Goal: Information Seeking & Learning: Learn about a topic

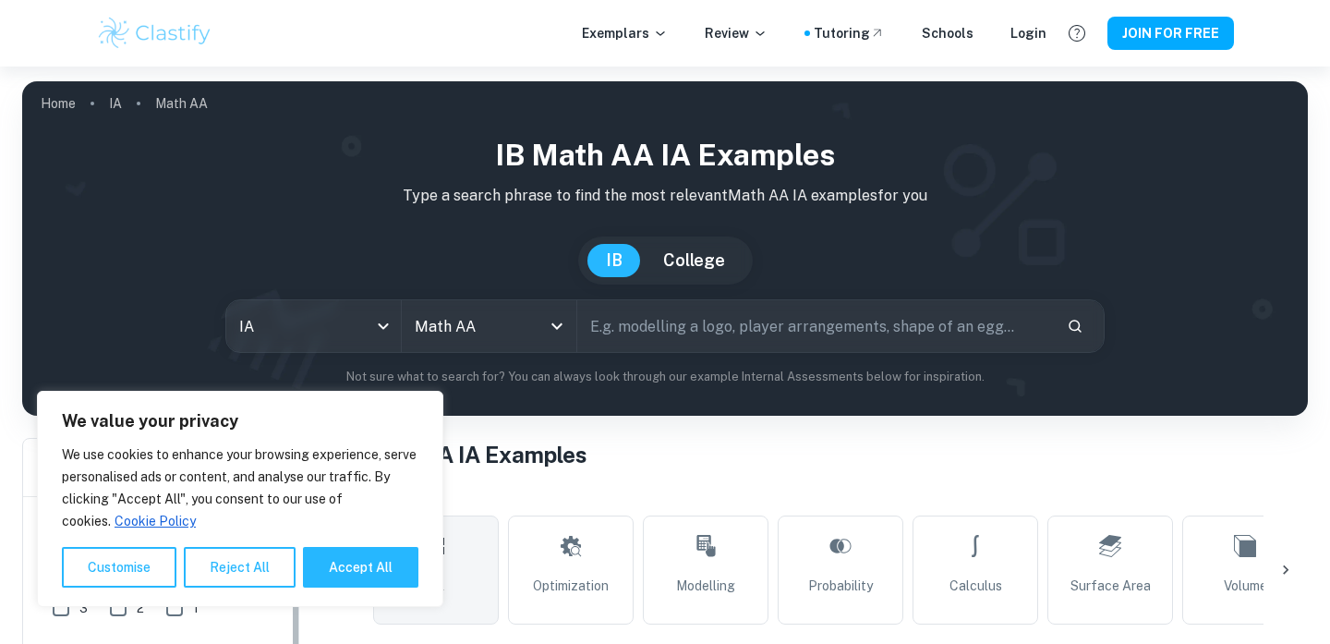
scroll to position [282, 0]
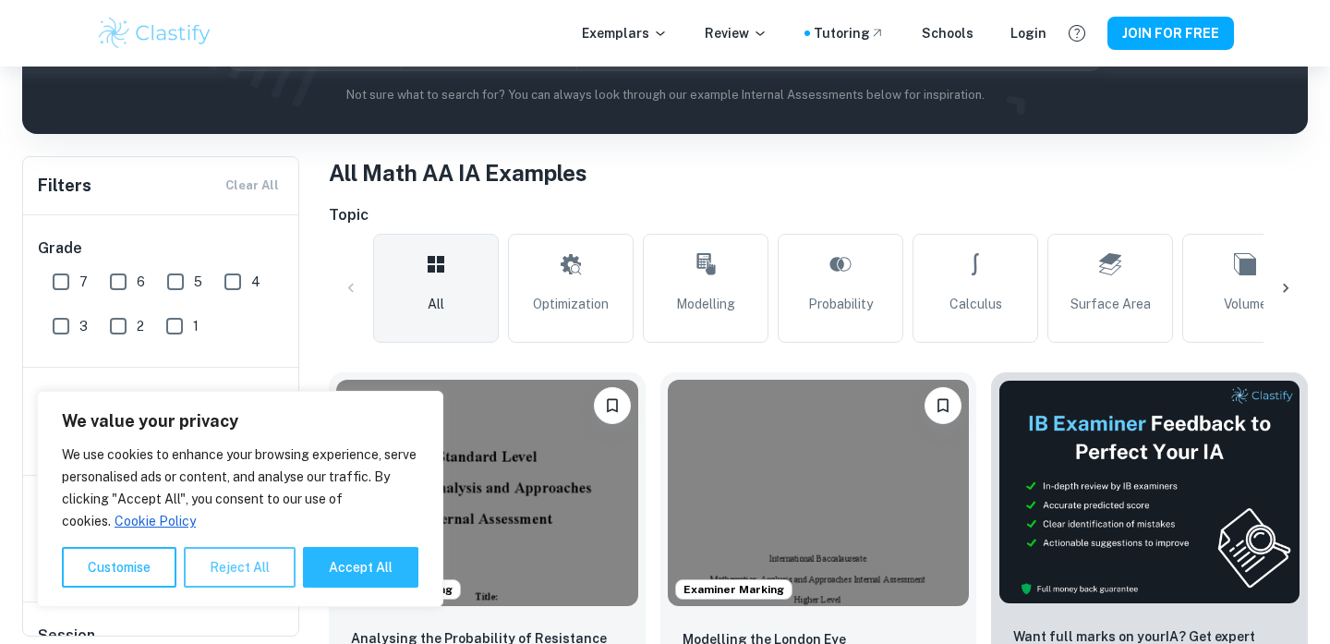
click at [243, 574] on button "Reject All" at bounding box center [240, 567] width 112 height 41
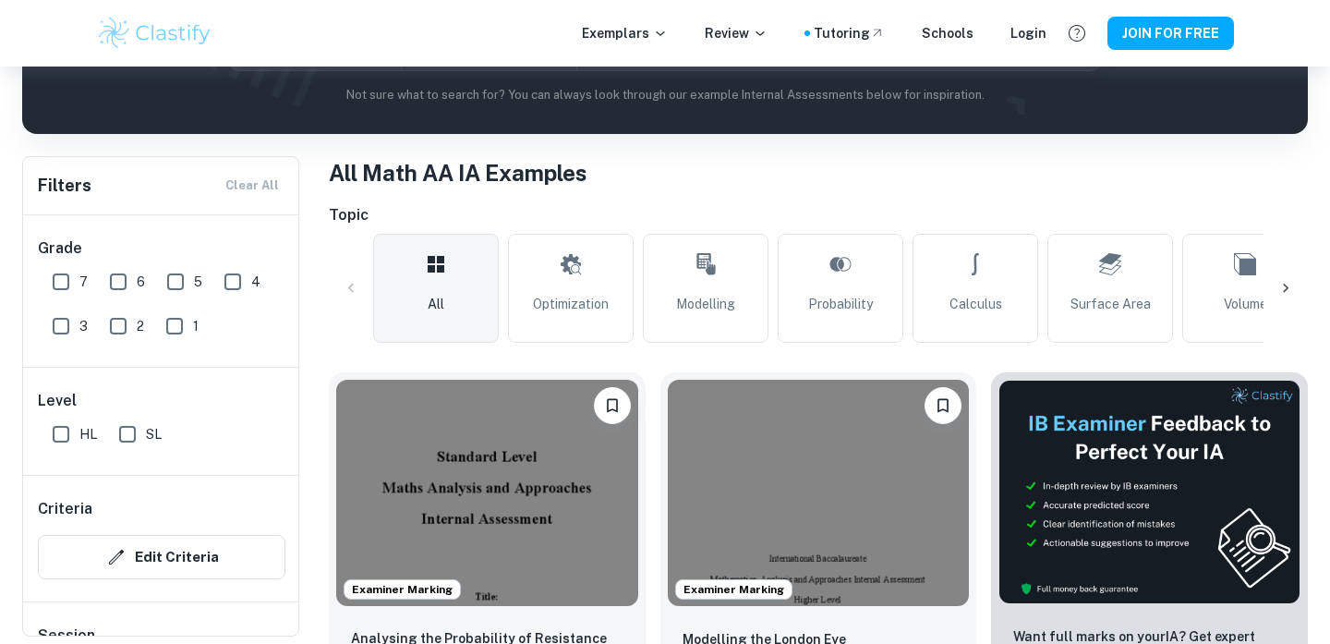
click at [59, 435] on input "HL" at bounding box center [60, 434] width 37 height 37
checkbox input "true"
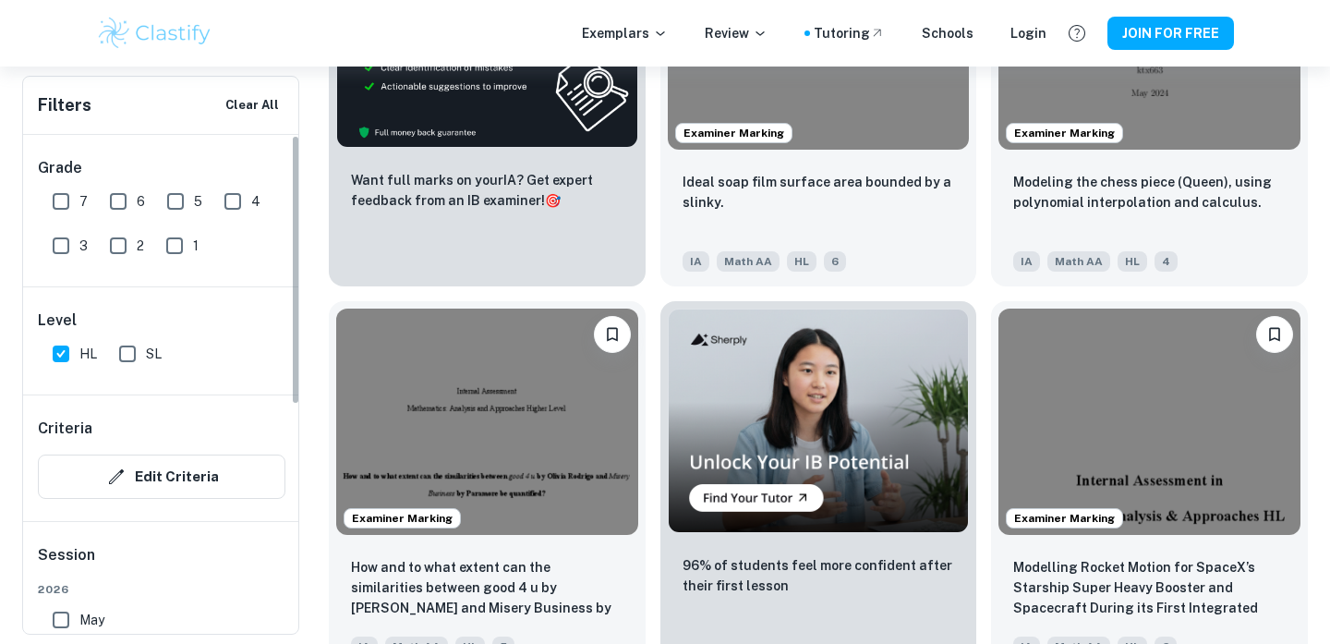
scroll to position [3056, 0]
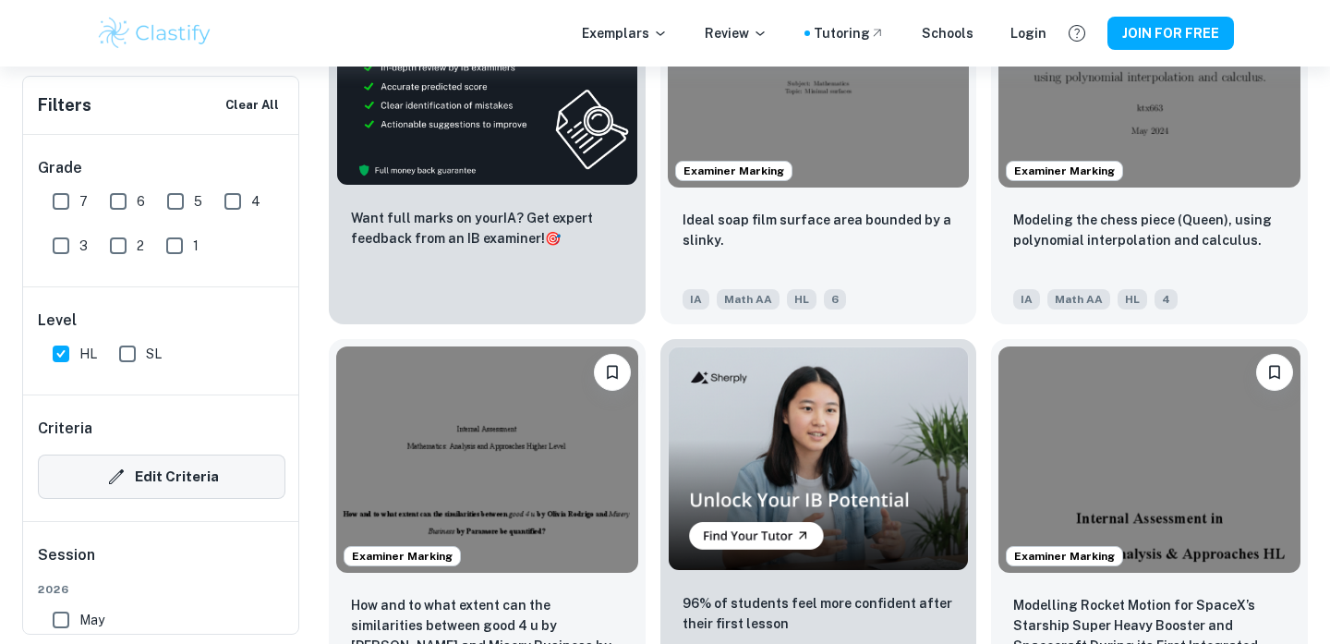
click at [187, 482] on button "Edit Criteria" at bounding box center [162, 477] width 248 height 44
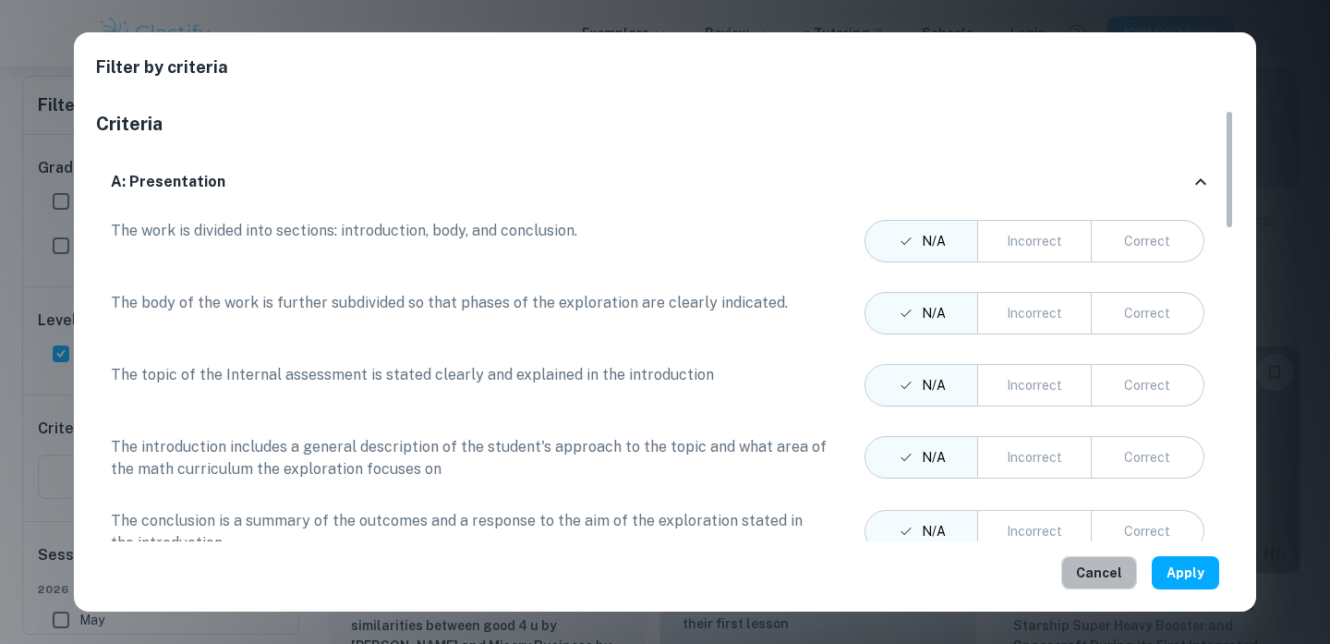
click at [1112, 572] on button "Cancel" at bounding box center [1099, 572] width 76 height 33
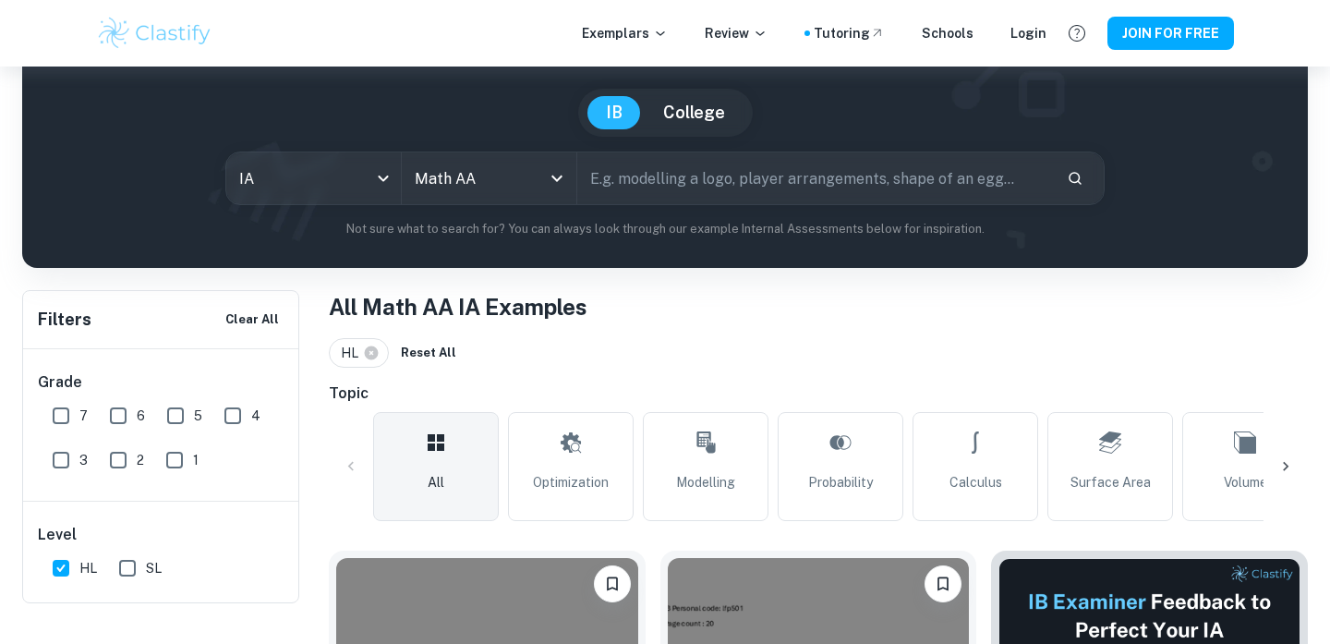
scroll to position [0, 0]
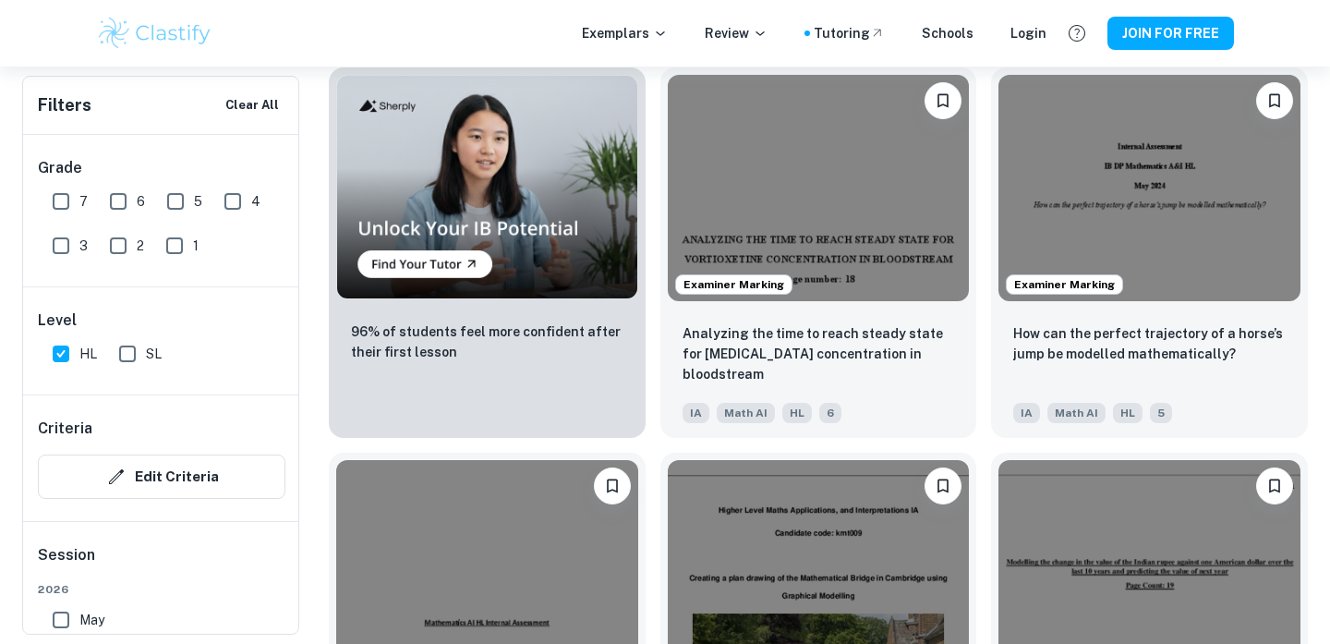
scroll to position [1403, 0]
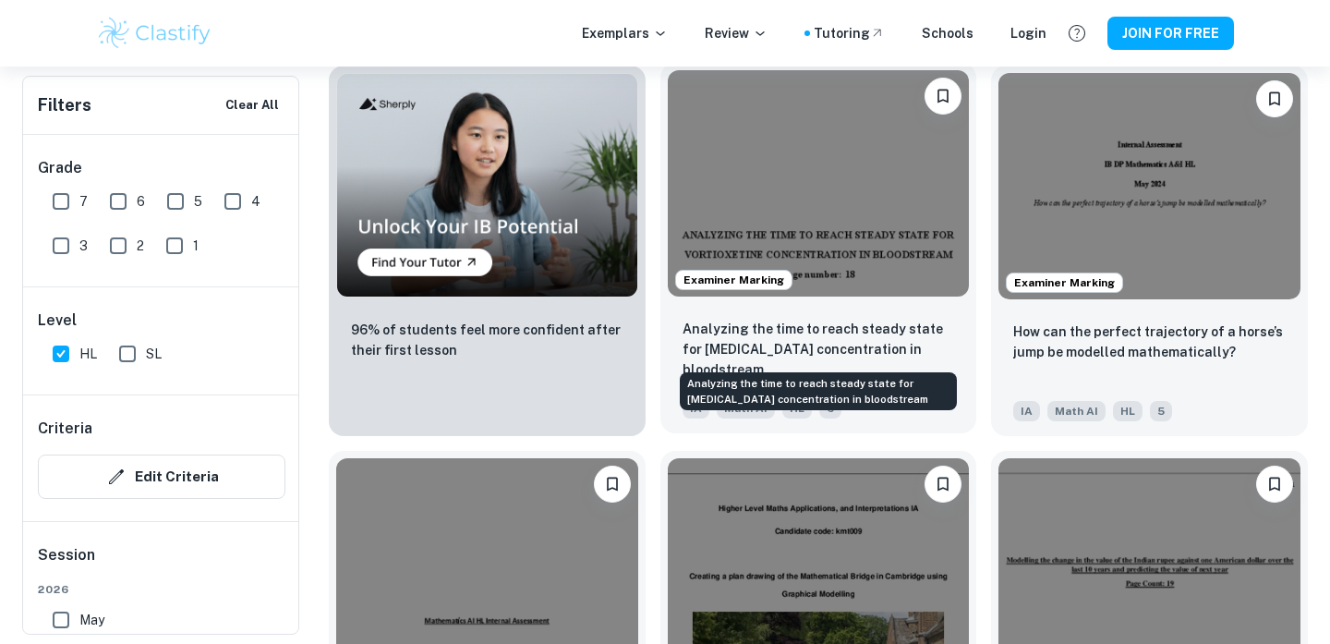
click at [856, 351] on p "Analyzing the time to reach steady state for [MEDICAL_DATA] concentration in bl…" at bounding box center [819, 349] width 273 height 61
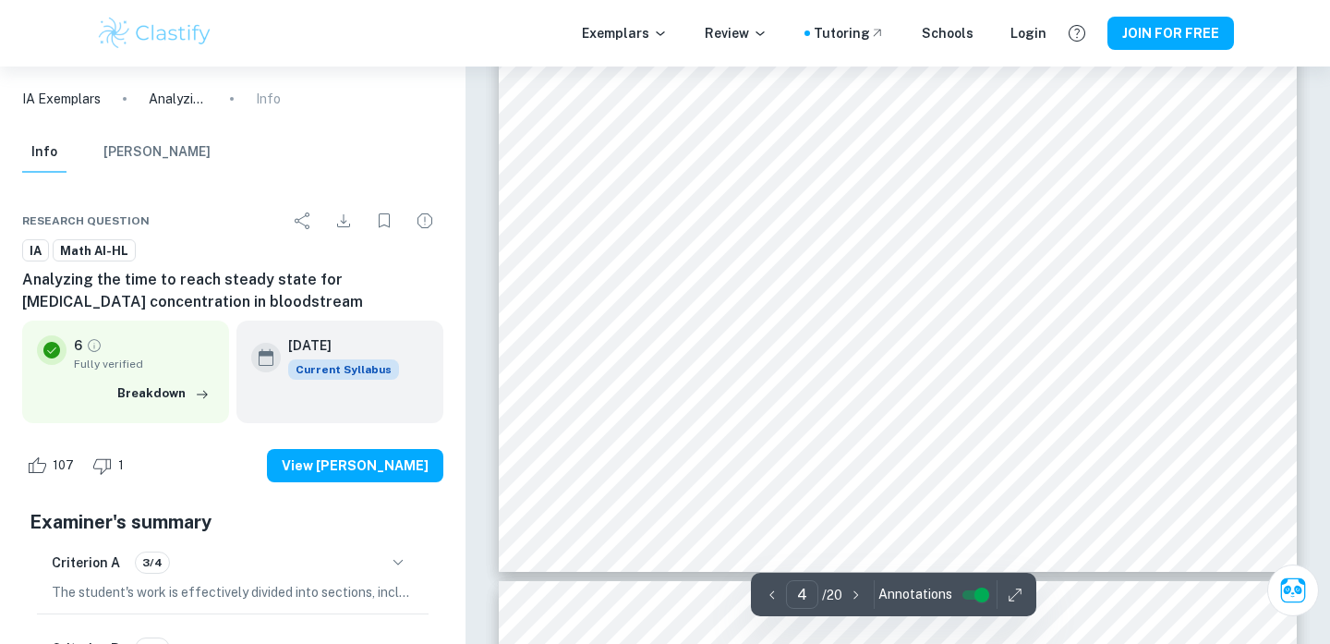
scroll to position [4370, 0]
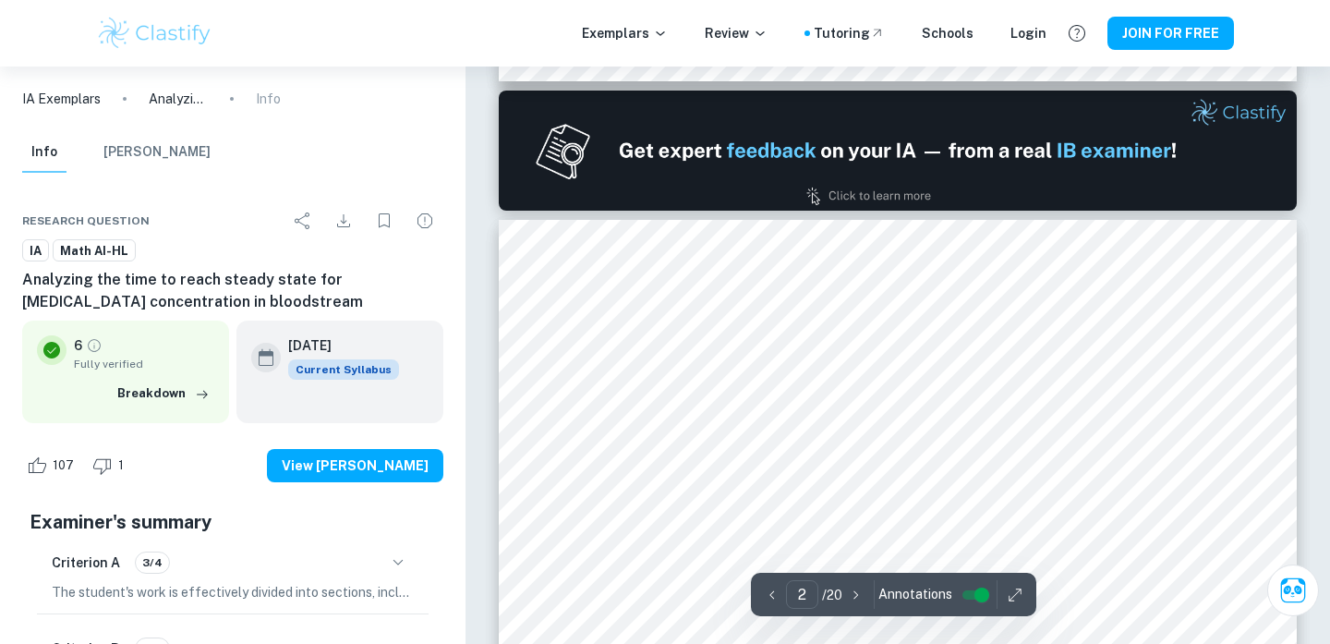
type input "1"
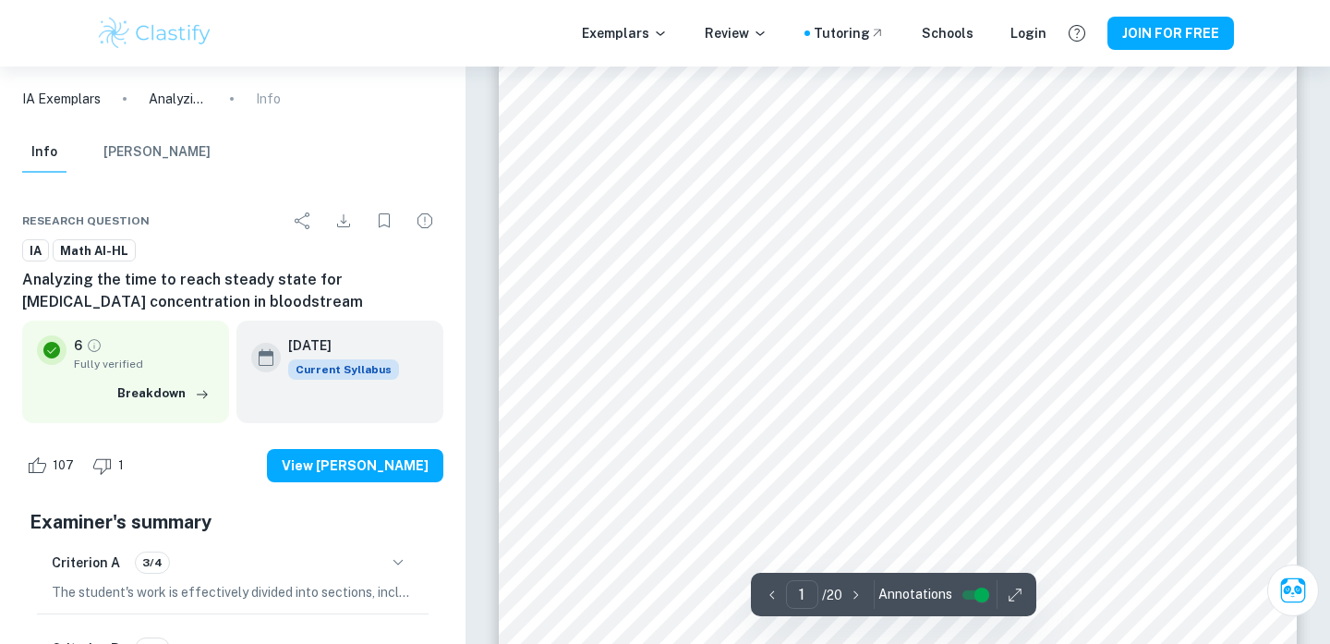
scroll to position [6, 0]
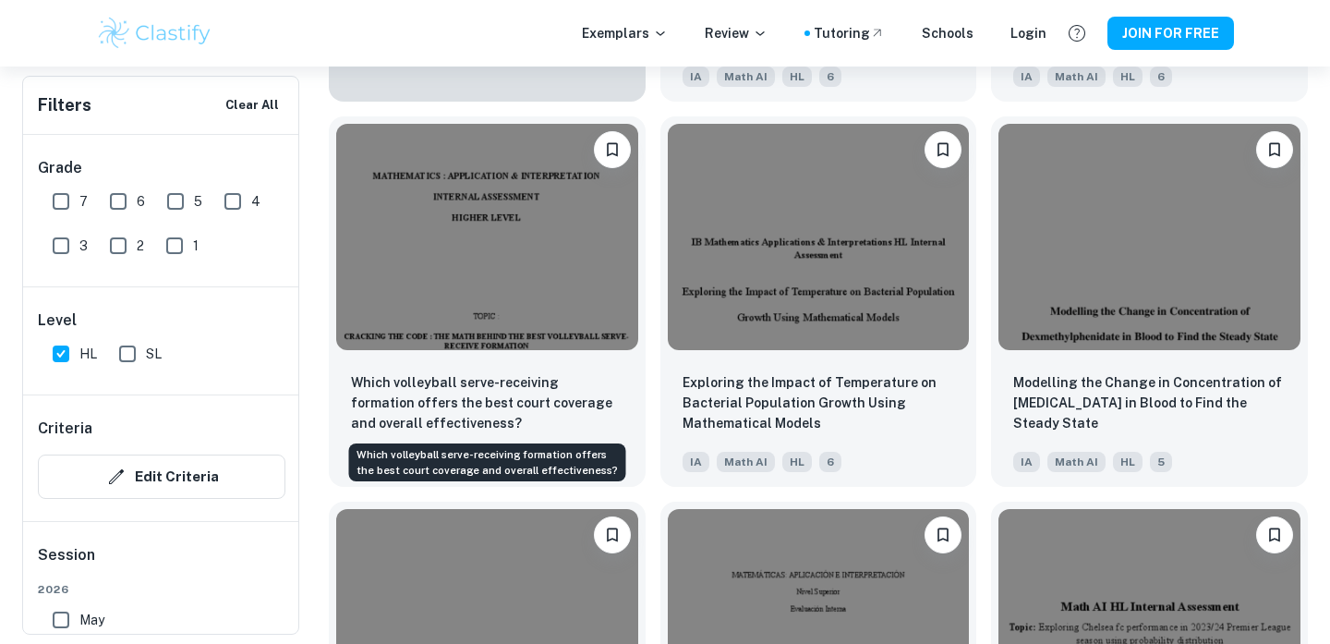
scroll to position [7921, 0]
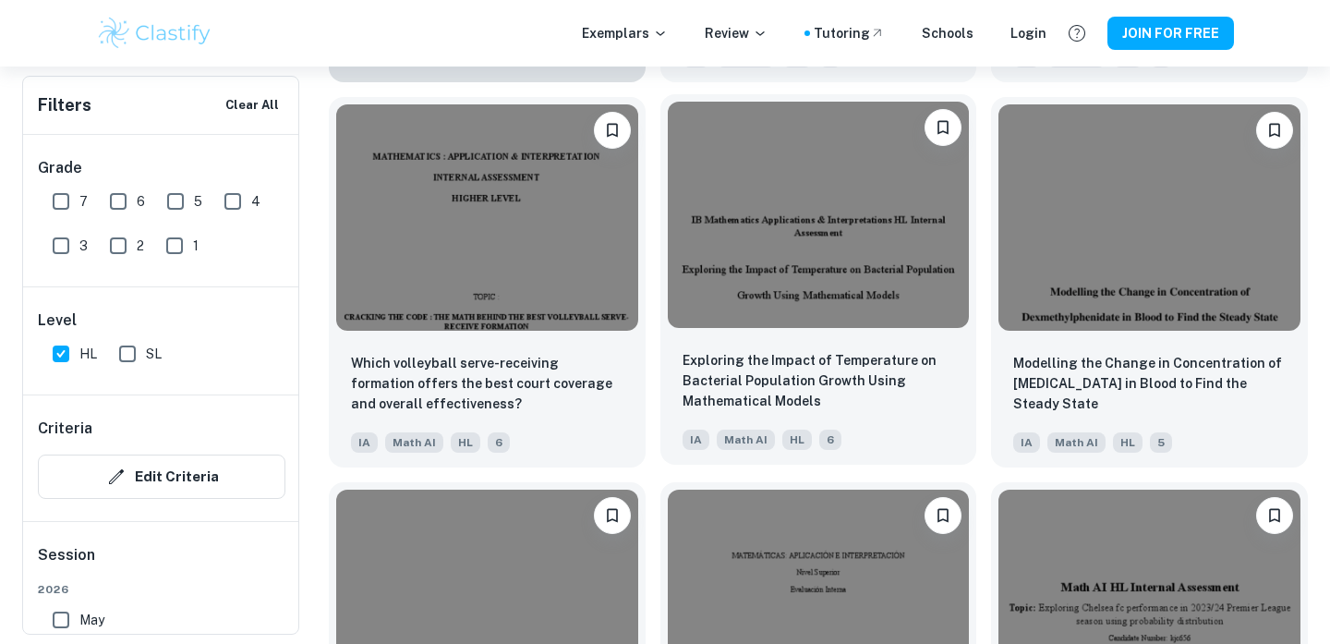
click at [829, 256] on img at bounding box center [819, 215] width 302 height 226
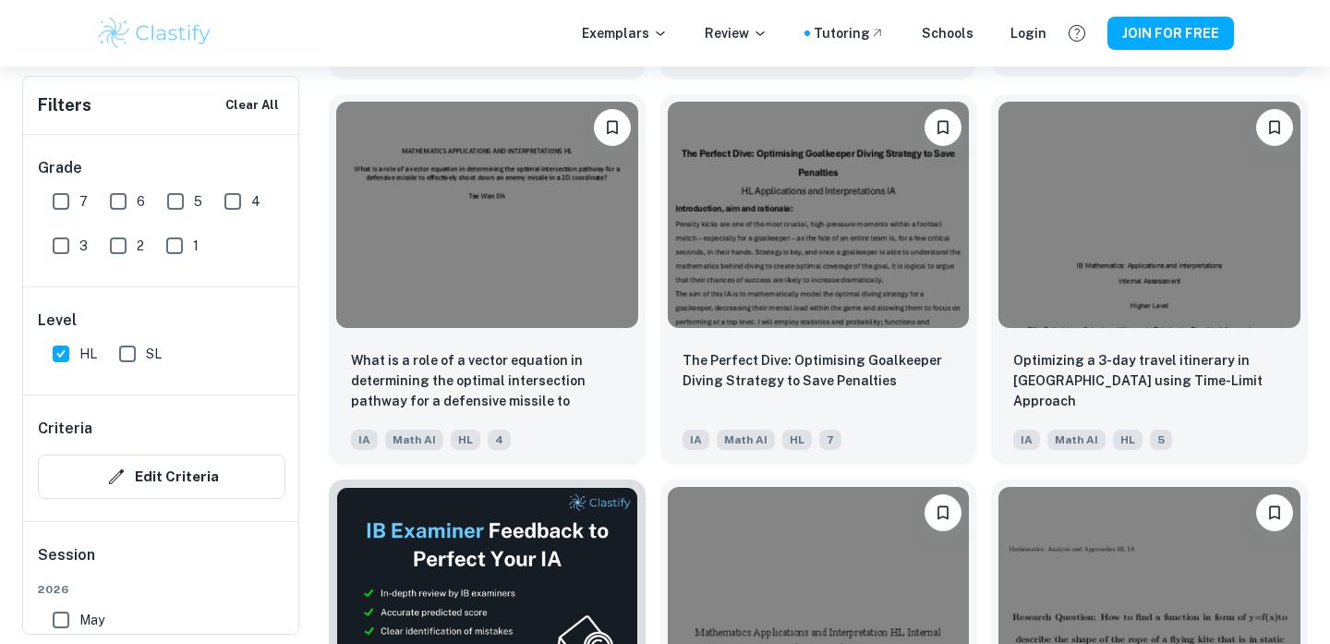
scroll to position [8668, 0]
